Goal: Check status: Check status

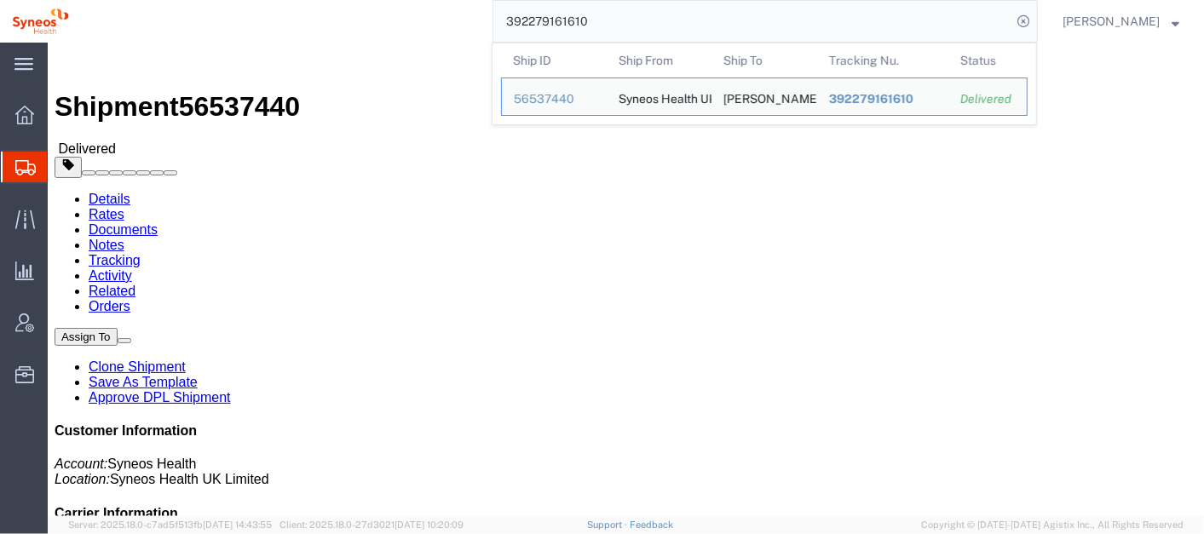
click at [652, 25] on input "392279161610" at bounding box center [752, 21] width 518 height 41
paste input "56608468"
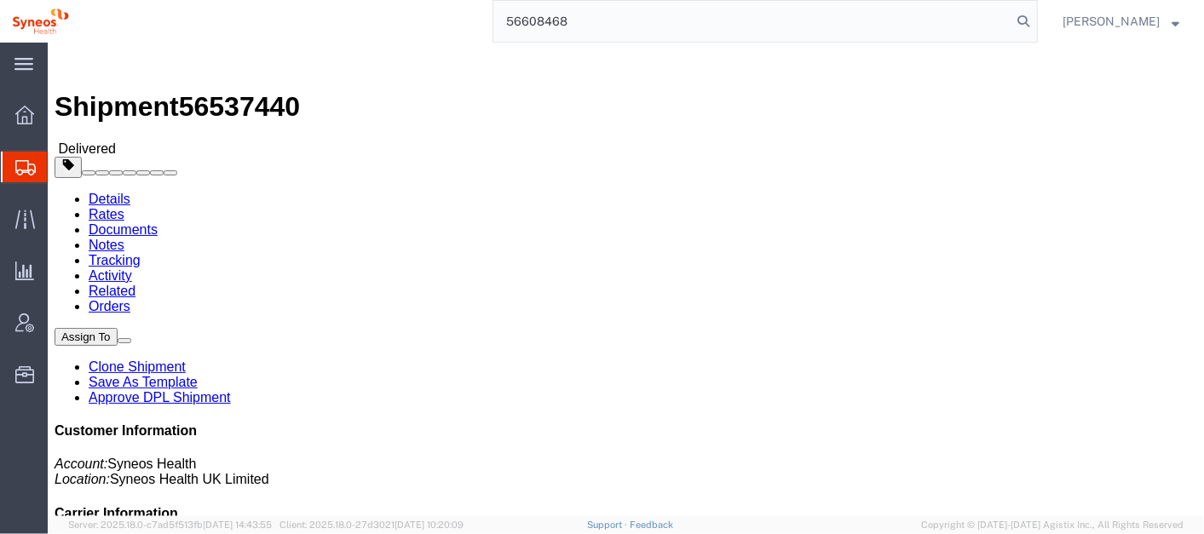
type input "56608468"
click b "392526767892"
copy b "392526767892"
click link "Activity"
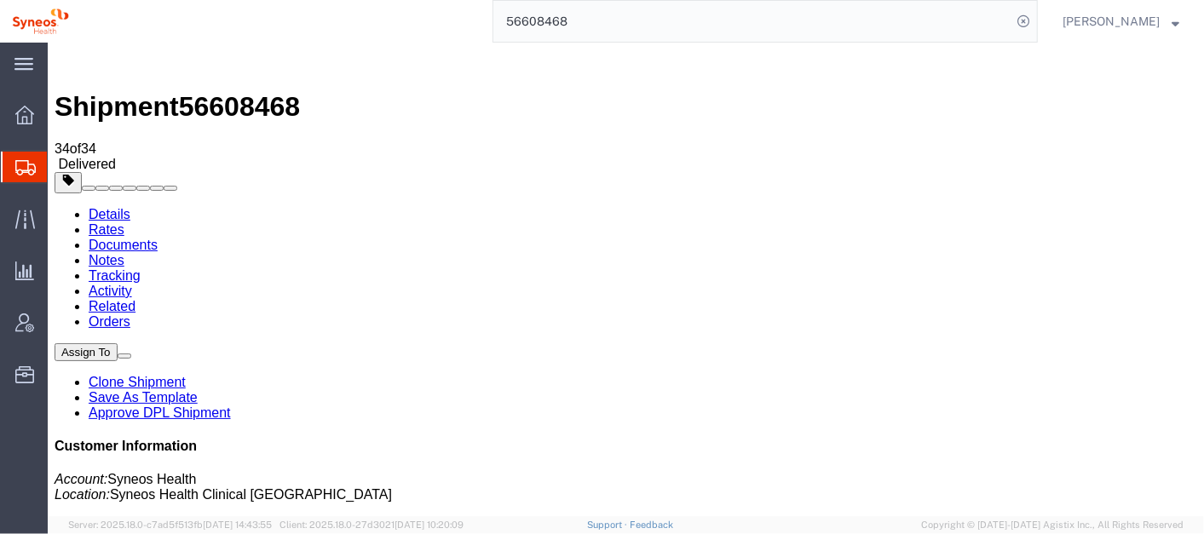
drag, startPoint x: 1197, startPoint y: 500, endPoint x: 1171, endPoint y: 43, distance: 457.3
click at [140, 267] on link "Tracking" at bounding box center [114, 274] width 52 height 14
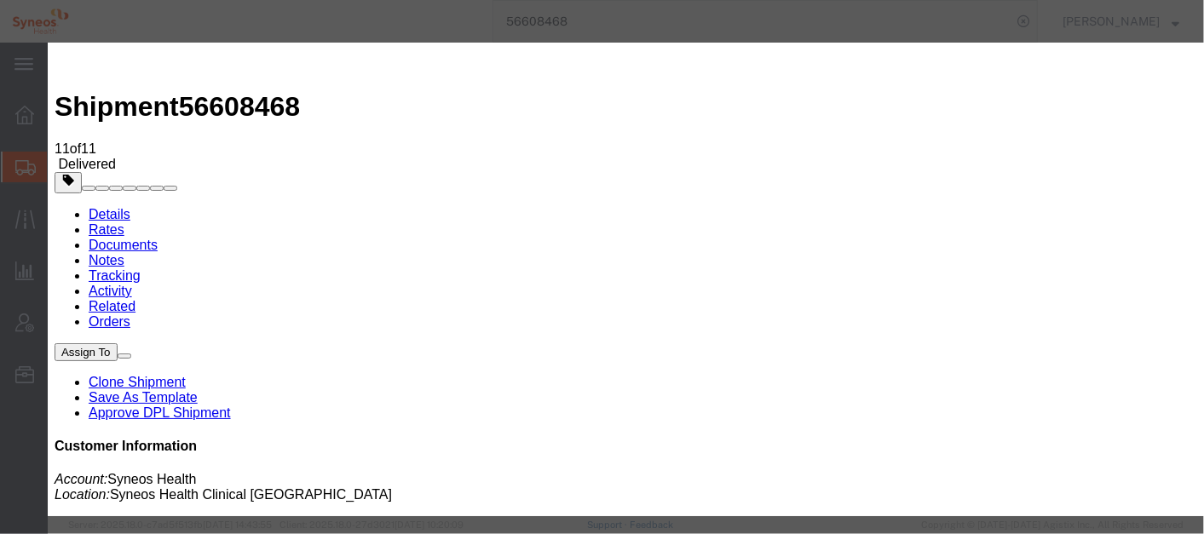
type input "[PERSON_NAME][EMAIL_ADDRESS][PERSON_NAME][DOMAIN_NAME]"
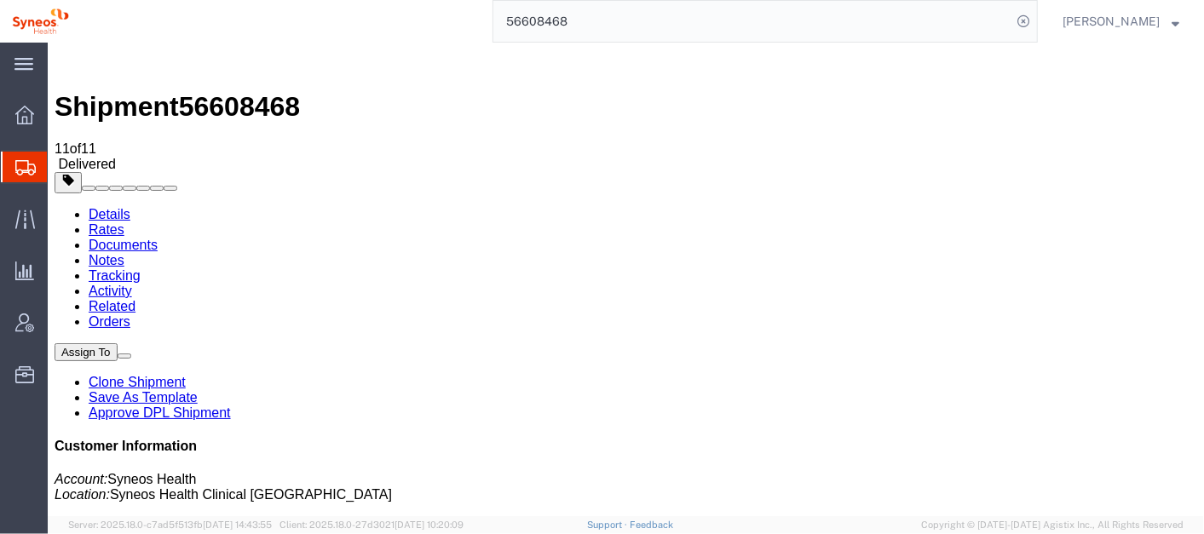
click at [108, 206] on link "Details" at bounding box center [109, 213] width 42 height 14
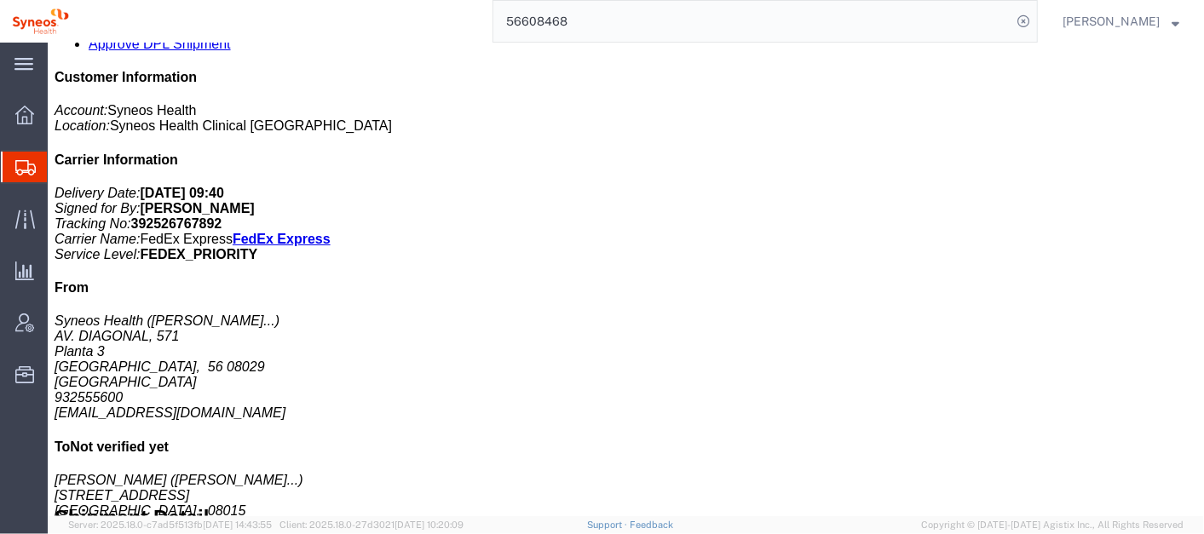
scroll to position [362, 0]
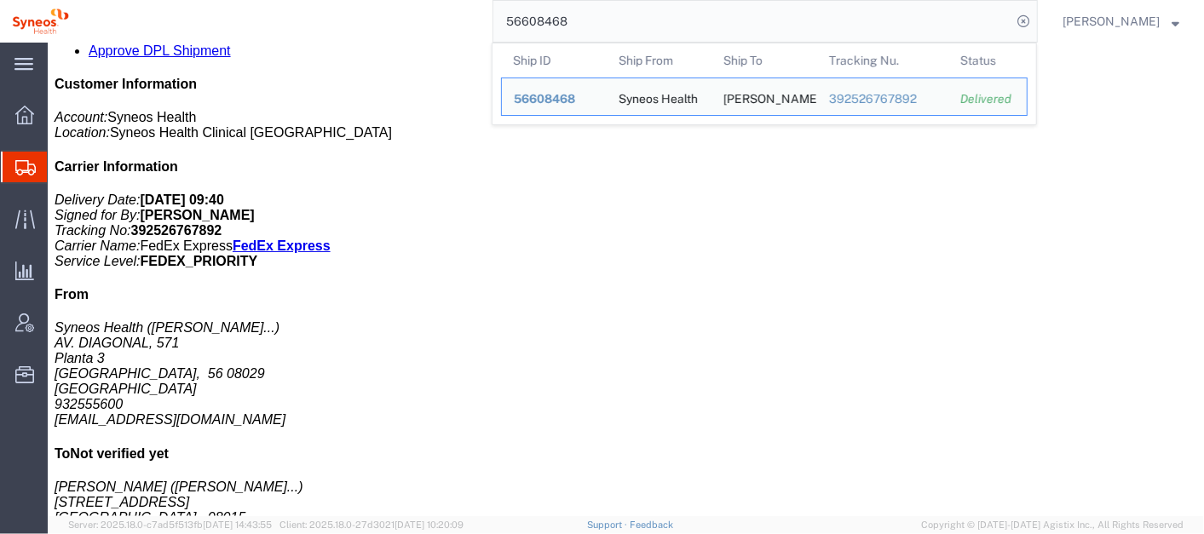
click at [609, 27] on input "56608468" at bounding box center [752, 21] width 518 height 41
click at [610, 27] on input "56608468" at bounding box center [752, 21] width 518 height 41
click at [611, 27] on input "56608468" at bounding box center [752, 21] width 518 height 41
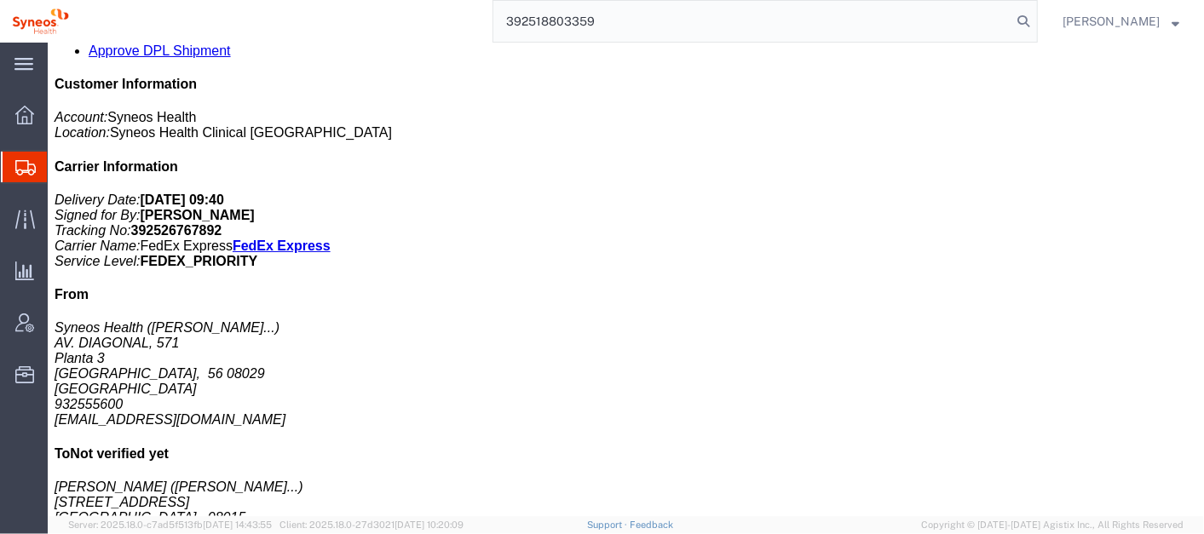
type input "392518803359"
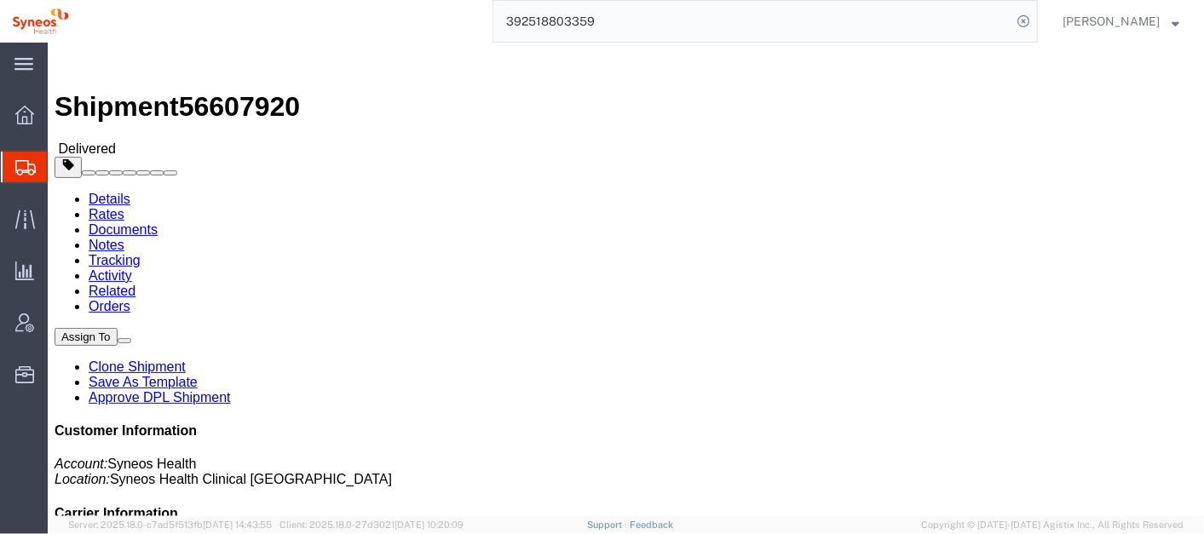
click link "Activity"
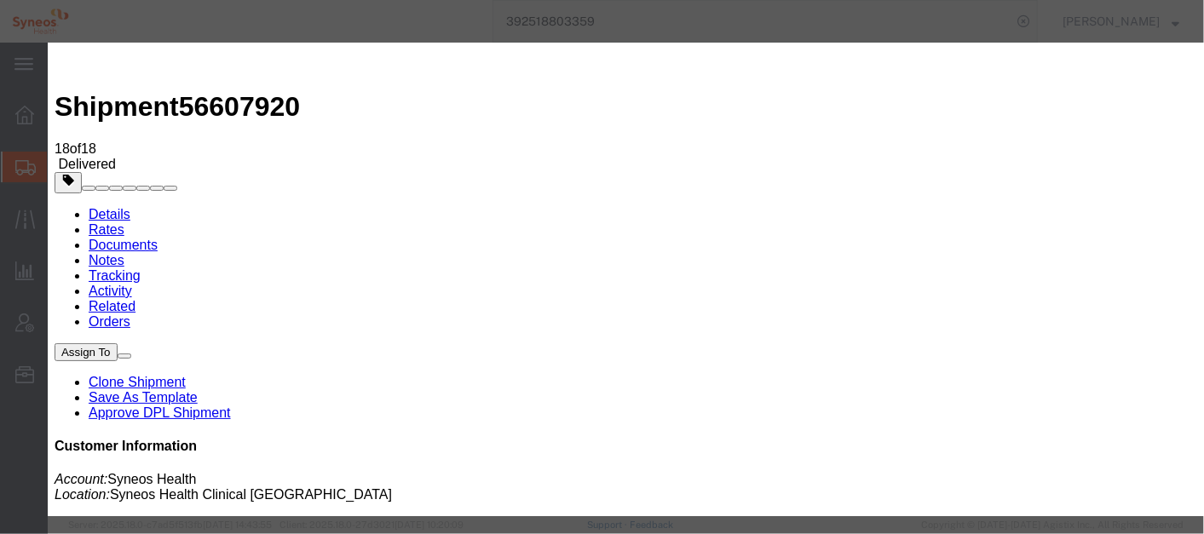
type input "[PERSON_NAME][EMAIL_ADDRESS][PERSON_NAME][DOMAIN_NAME]"
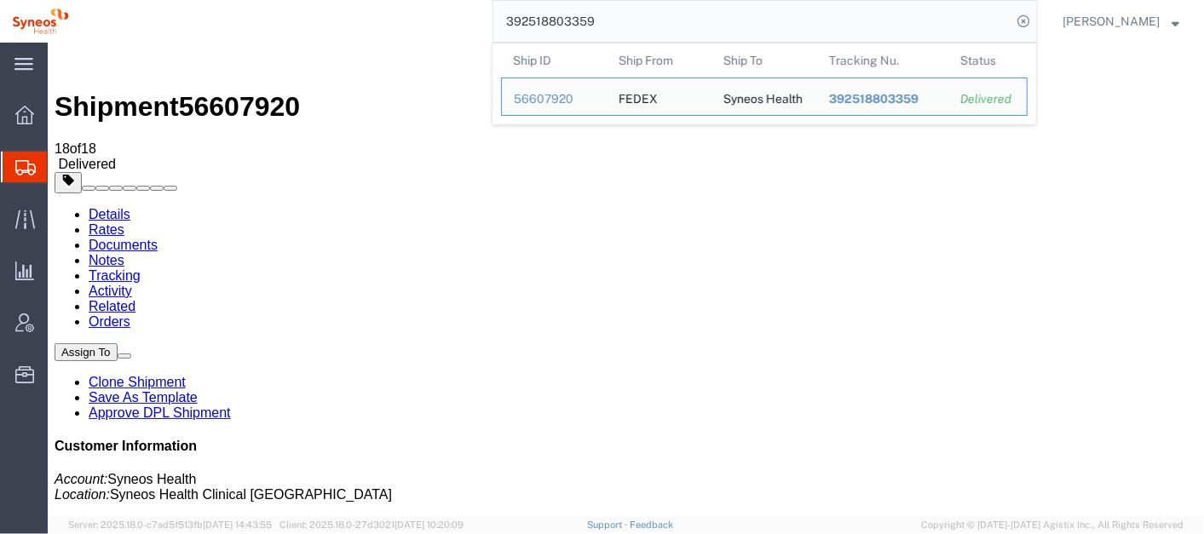
click at [637, 19] on input "392518803359" at bounding box center [752, 21] width 518 height 41
paste input "search"
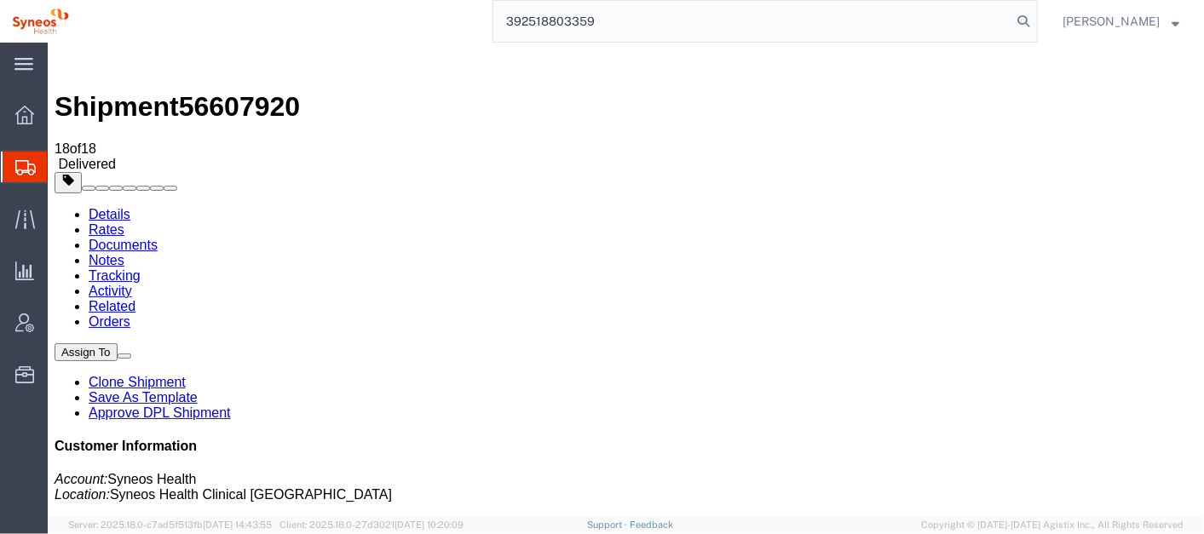
type input "392518803359"
click at [102, 206] on link "Details" at bounding box center [109, 213] width 42 height 14
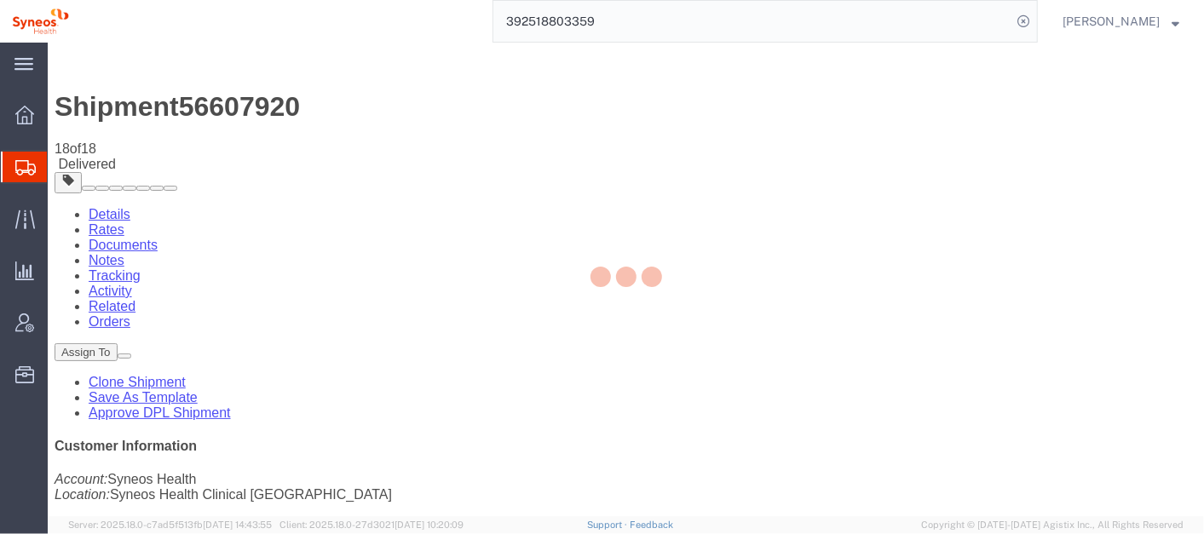
click at [103, 96] on div at bounding box center [626, 280] width 1156 height 474
